Goal: Information Seeking & Learning: Learn about a topic

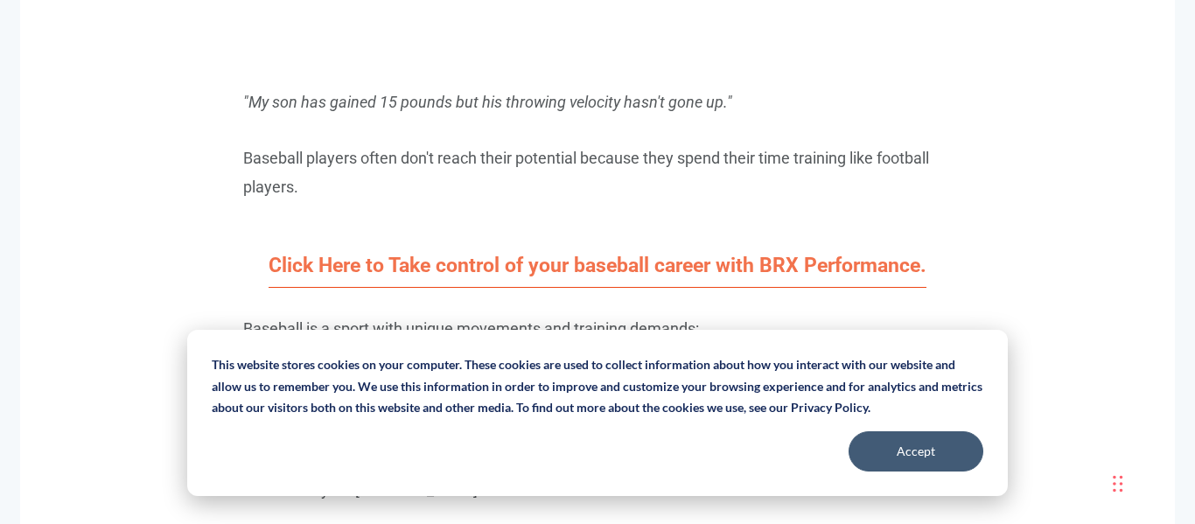
scroll to position [1386, 0]
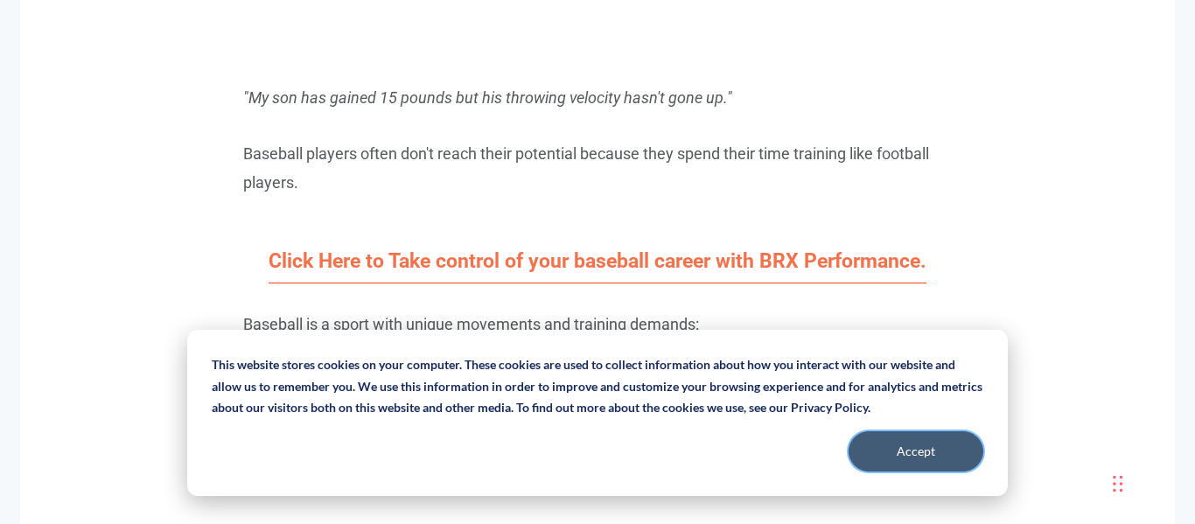
click at [937, 450] on button "Accept" at bounding box center [915, 451] width 135 height 40
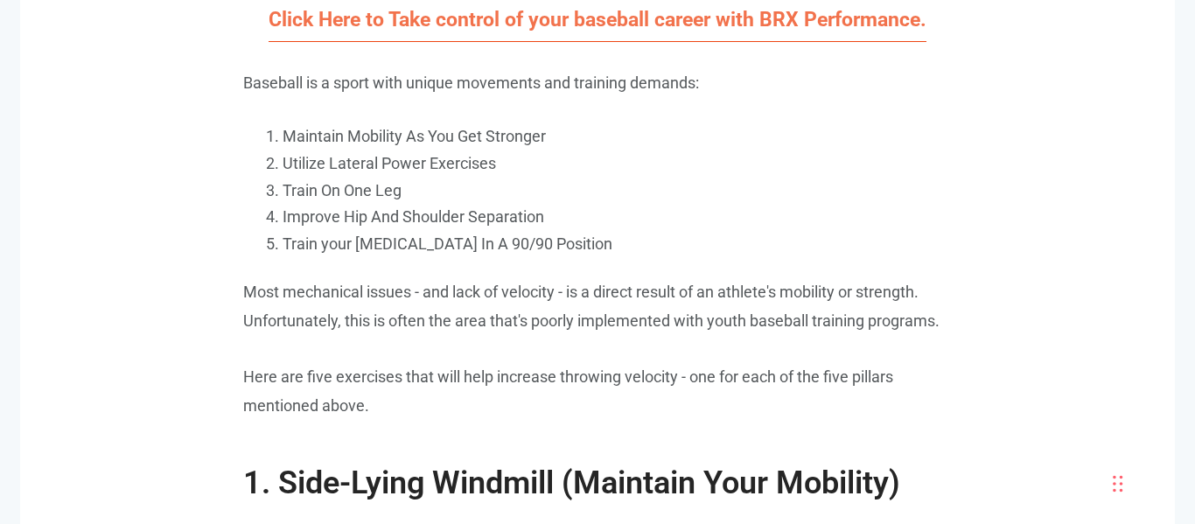
scroll to position [1629, 0]
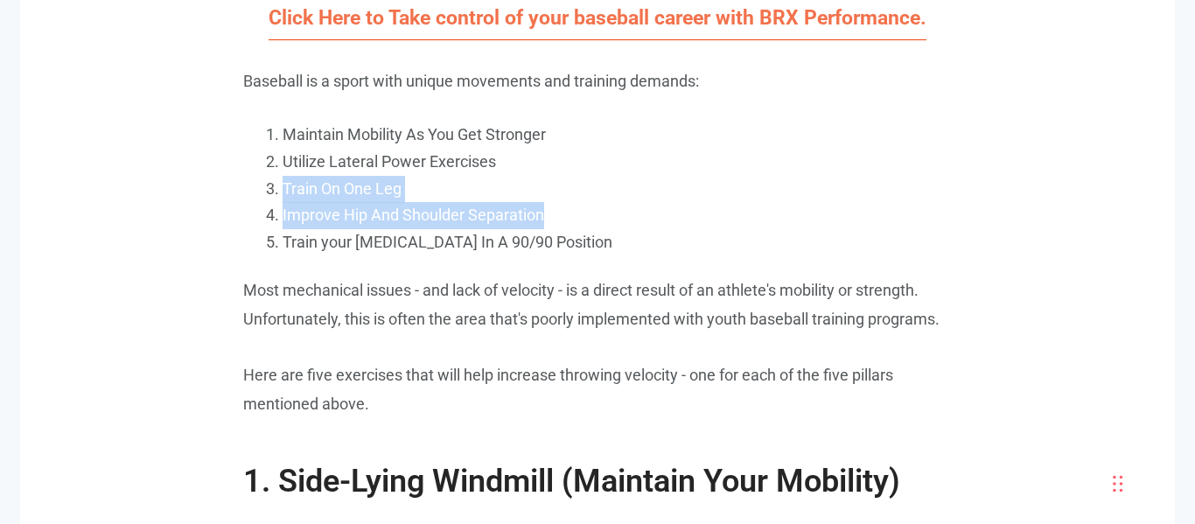
drag, startPoint x: 279, startPoint y: 198, endPoint x: 708, endPoint y: 228, distance: 430.5
click at [708, 228] on ol "Maintain Mobility As You Get Stronger Utilize Lateral Power Exercises Train On …" at bounding box center [616, 189] width 669 height 134
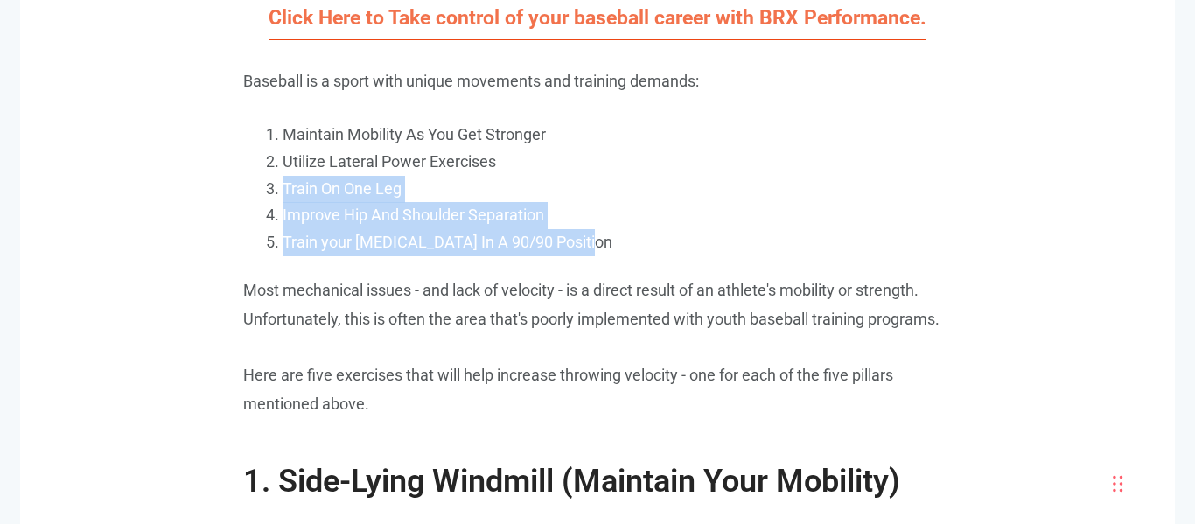
click at [700, 227] on li "Improve Hip And Shoulder Separation" at bounding box center [616, 215] width 669 height 27
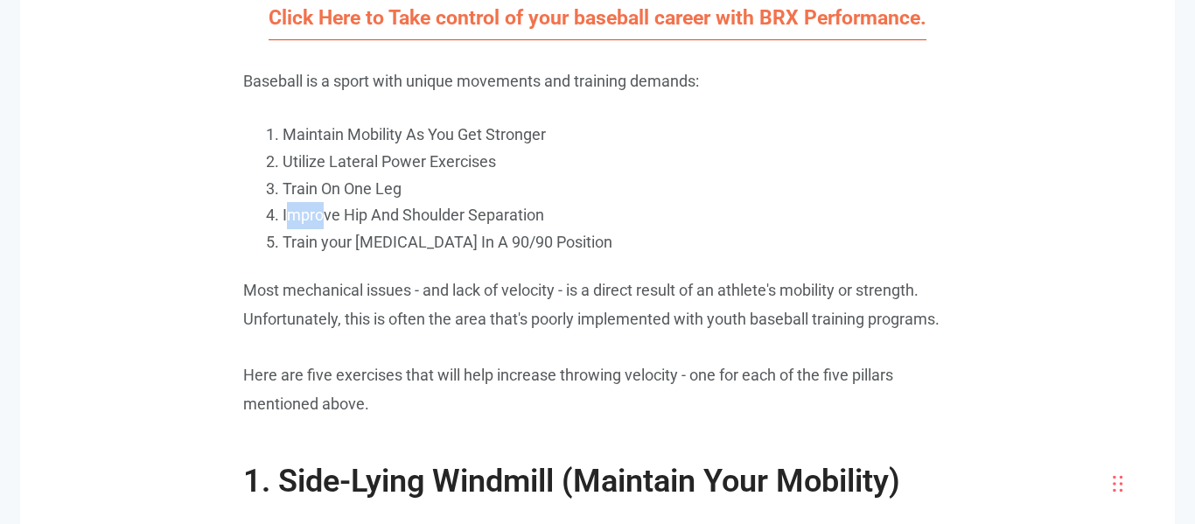
drag, startPoint x: 287, startPoint y: 213, endPoint x: 324, endPoint y: 217, distance: 37.8
click at [324, 217] on li "Improve Hip And Shoulder Separation" at bounding box center [616, 215] width 669 height 27
drag, startPoint x: 282, startPoint y: 215, endPoint x: 549, endPoint y: 223, distance: 267.7
click at [549, 223] on li "Improve Hip And Shoulder Separation" at bounding box center [616, 215] width 669 height 27
